Goal: Task Accomplishment & Management: Use online tool/utility

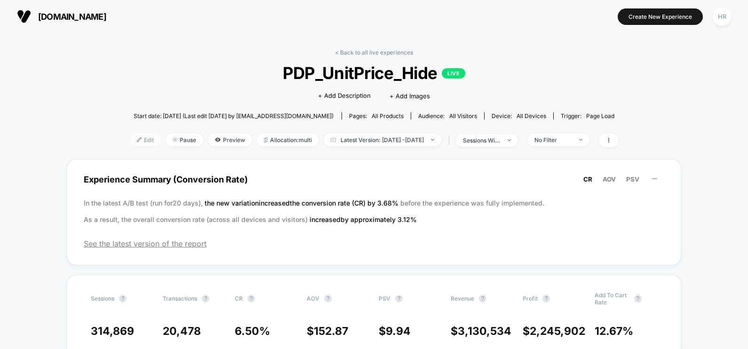
click at [134, 139] on span "Edit" at bounding box center [145, 140] width 31 height 13
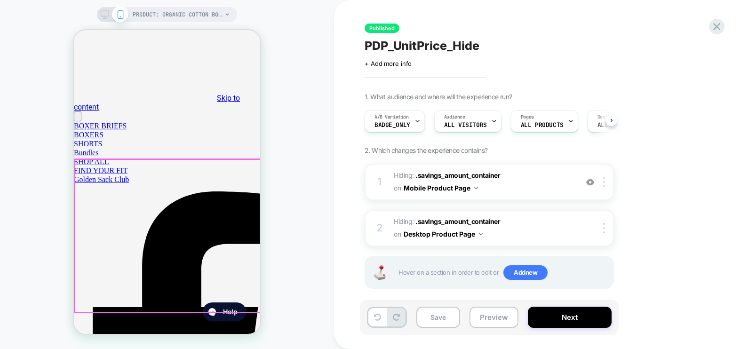
select select "*"
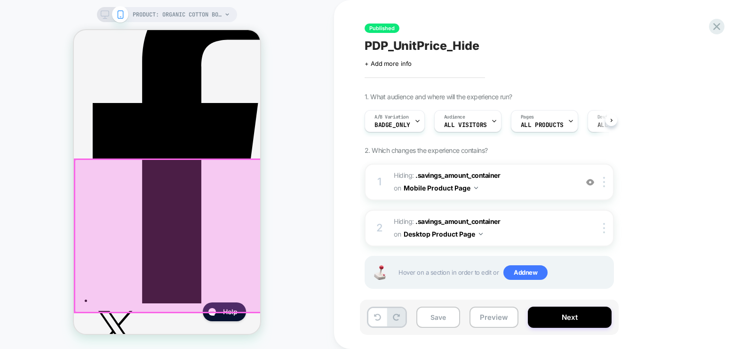
select select "*"
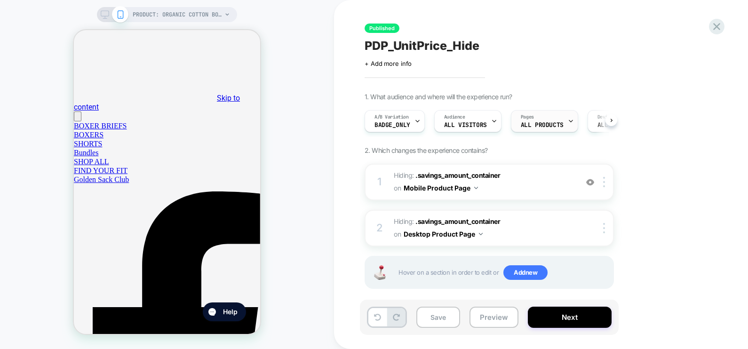
click at [550, 118] on div "Pages ALL PRODUCTS" at bounding box center [542, 121] width 62 height 21
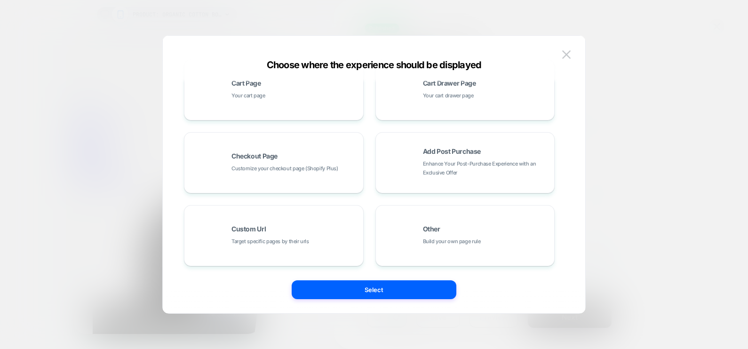
scroll to position [169, 0]
click at [427, 253] on div "Other Build your own page rule" at bounding box center [464, 236] width 169 height 52
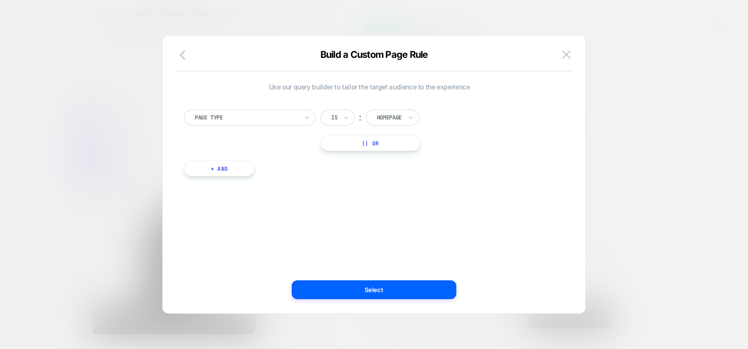
scroll to position [0, 0]
click at [405, 114] on div "Homepage" at bounding box center [392, 118] width 53 height 16
click at [395, 203] on div "Product" at bounding box center [405, 203] width 61 height 15
click at [230, 165] on button "+ And" at bounding box center [219, 168] width 71 height 16
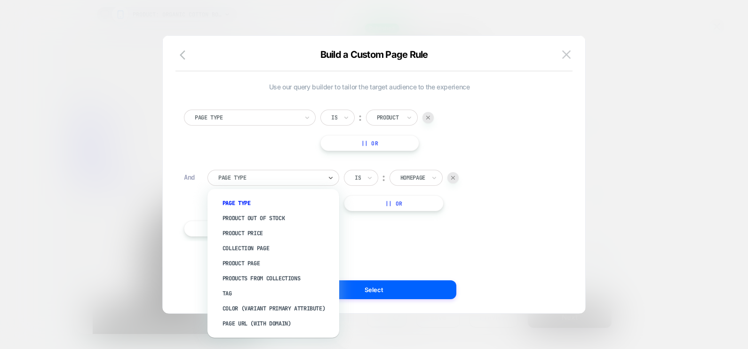
click at [277, 179] on div at bounding box center [269, 178] width 103 height 8
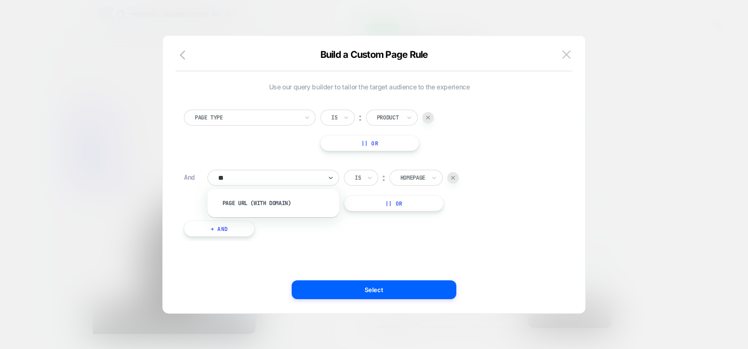
type input "***"
click at [281, 204] on div "Page Url (WITH DOMAIN)" at bounding box center [278, 203] width 122 height 15
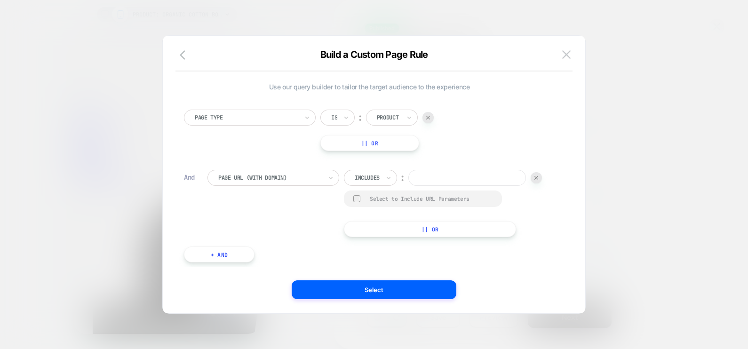
click at [368, 175] on div at bounding box center [367, 178] width 25 height 8
click at [380, 174] on div "Includes" at bounding box center [367, 178] width 27 height 10
click at [383, 243] on div "Not includes" at bounding box center [383, 248] width 61 height 15
click at [420, 186] on input at bounding box center [479, 178] width 118 height 16
paste input "**********"
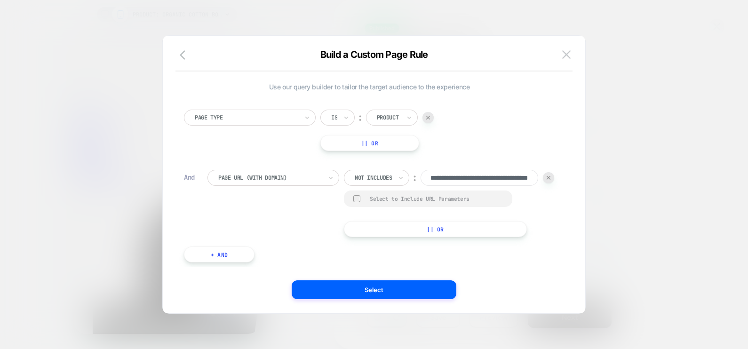
scroll to position [0, 63]
type input "**********"
click at [439, 221] on div "**********" at bounding box center [380, 203] width 347 height 67
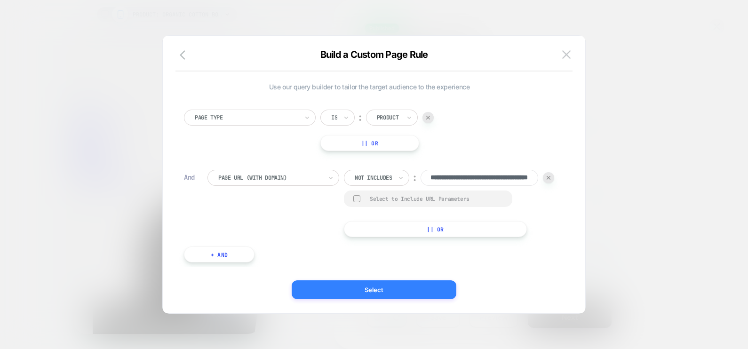
click at [367, 282] on button "Select" at bounding box center [374, 289] width 165 height 19
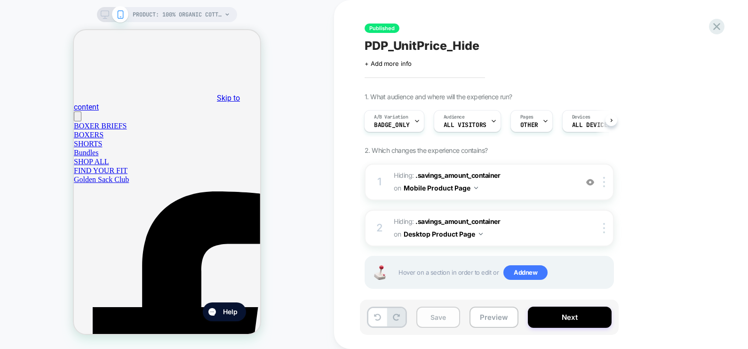
click at [440, 316] on button "Save" at bounding box center [438, 317] width 44 height 21
select select "*"
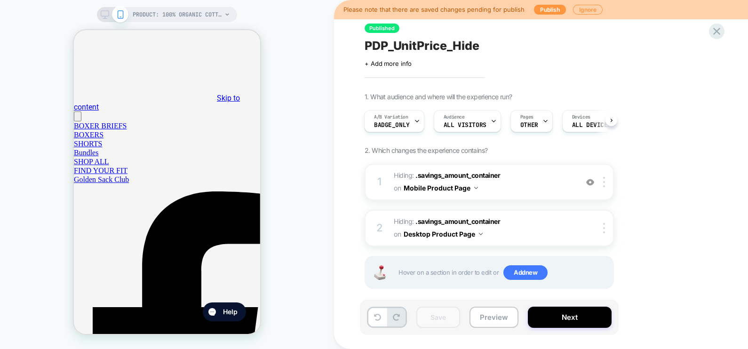
select select "*"
click at [560, 320] on button "Next" at bounding box center [570, 317] width 84 height 21
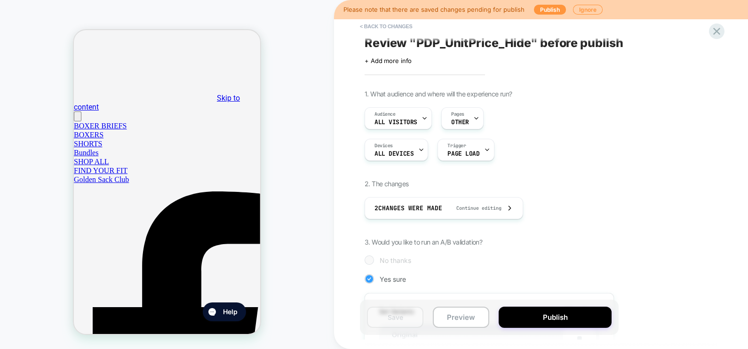
scroll to position [3, 0]
click at [466, 111] on div "Pages OTHER" at bounding box center [460, 117] width 37 height 21
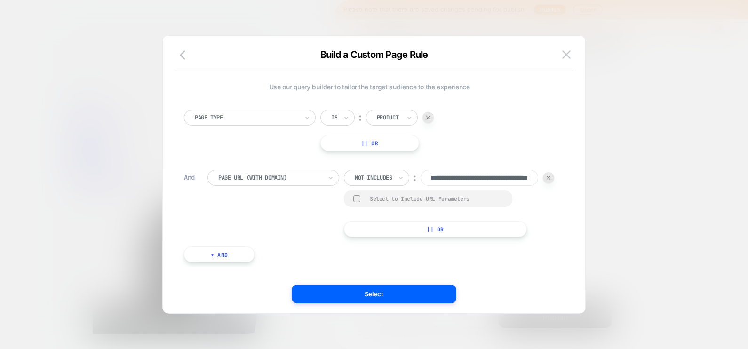
scroll to position [0, 63]
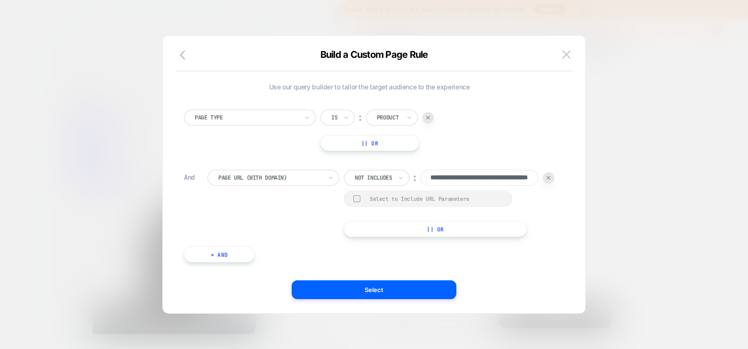
click at [635, 192] on div at bounding box center [374, 174] width 748 height 349
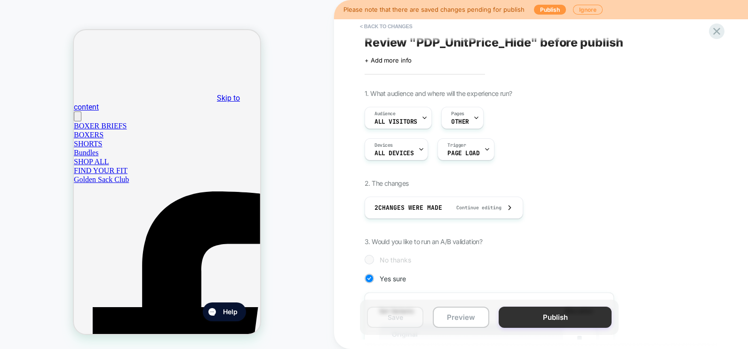
click at [546, 319] on button "Publish" at bounding box center [554, 317] width 113 height 21
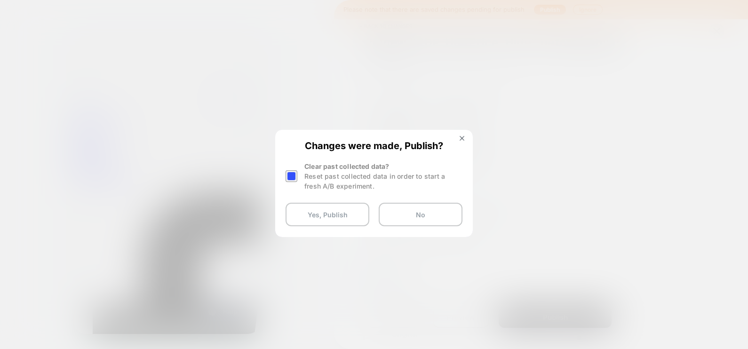
click at [292, 176] on div at bounding box center [291, 176] width 12 height 12
click at [317, 222] on button "Yes, Publish" at bounding box center [327, 215] width 84 height 24
